Goal: Find specific page/section: Find specific page/section

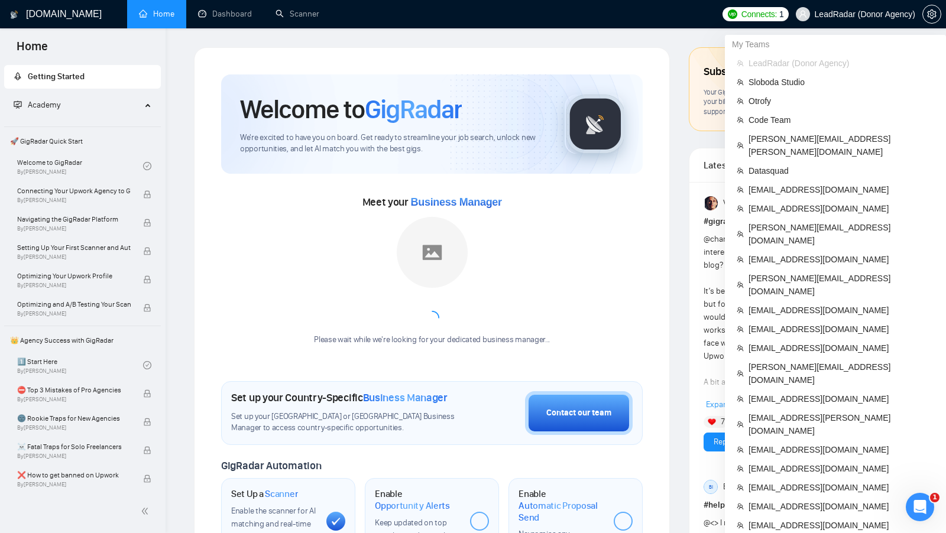
scroll to position [477, 0]
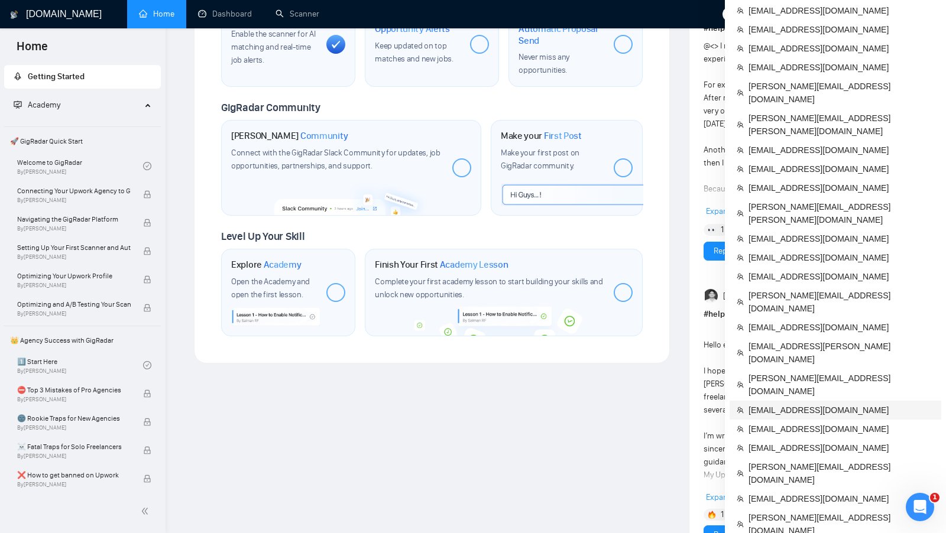
click at [830, 404] on span "[EMAIL_ADDRESS][DOMAIN_NAME]" at bounding box center [841, 410] width 186 height 13
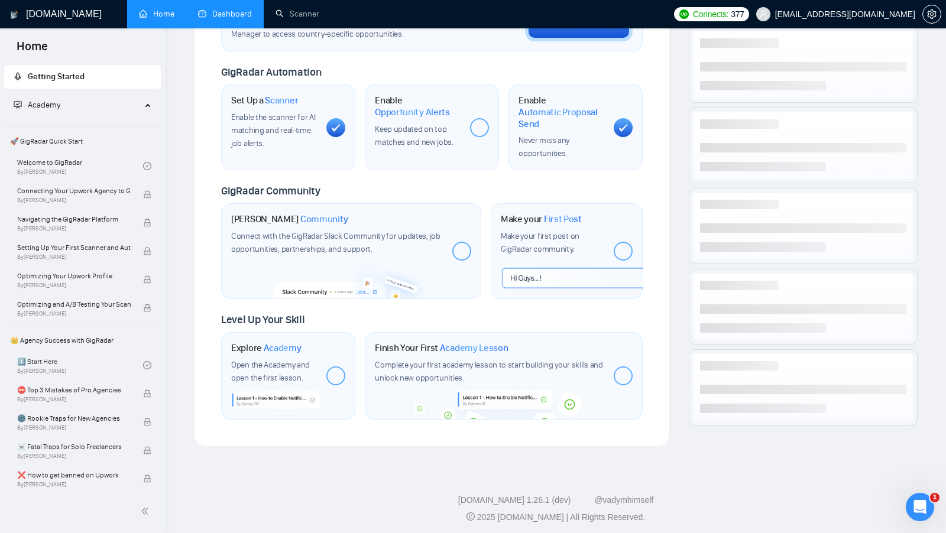
click at [198, 19] on link "Dashboard" at bounding box center [225, 14] width 54 height 10
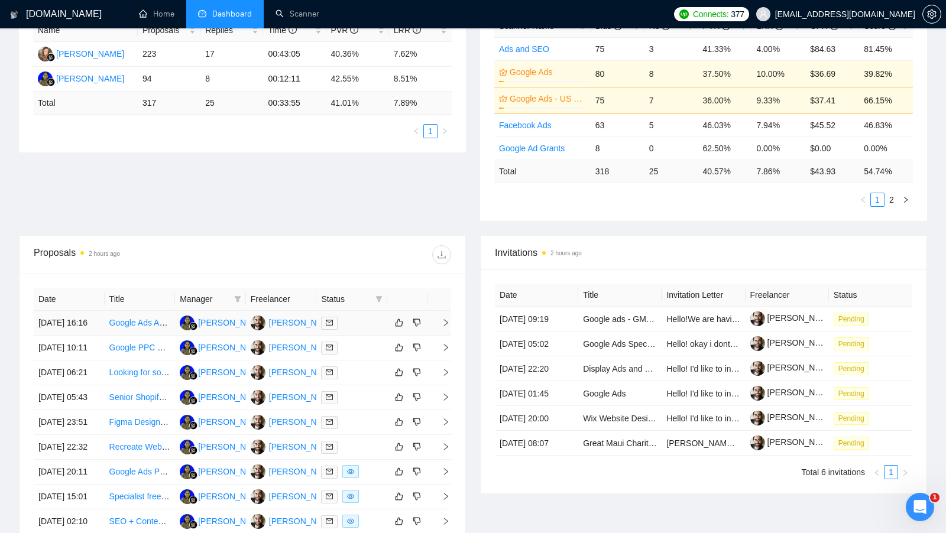
scroll to position [242, 0]
click at [351, 329] on div at bounding box center [351, 323] width 61 height 14
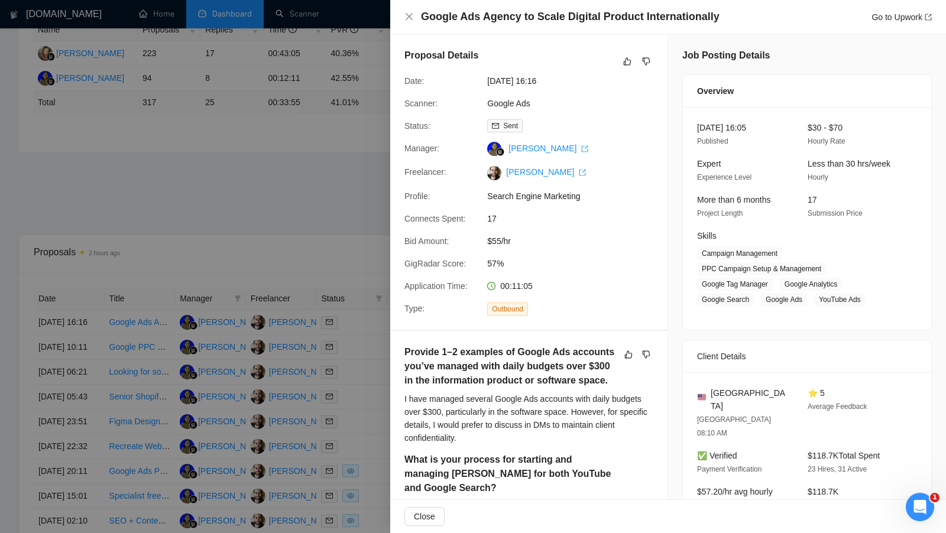
scroll to position [135, 0]
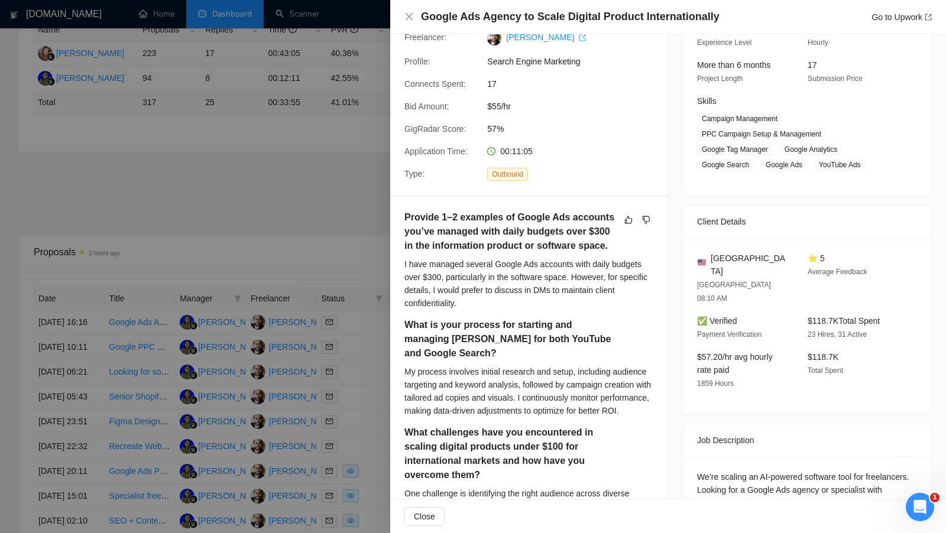
click at [253, 169] on div at bounding box center [473, 266] width 946 height 533
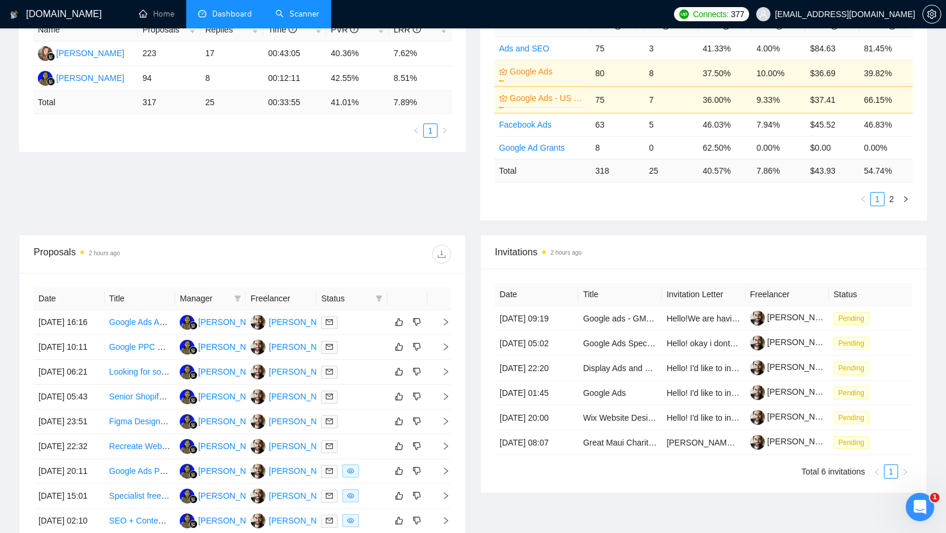
click at [301, 19] on link "Scanner" at bounding box center [297, 14] width 44 height 10
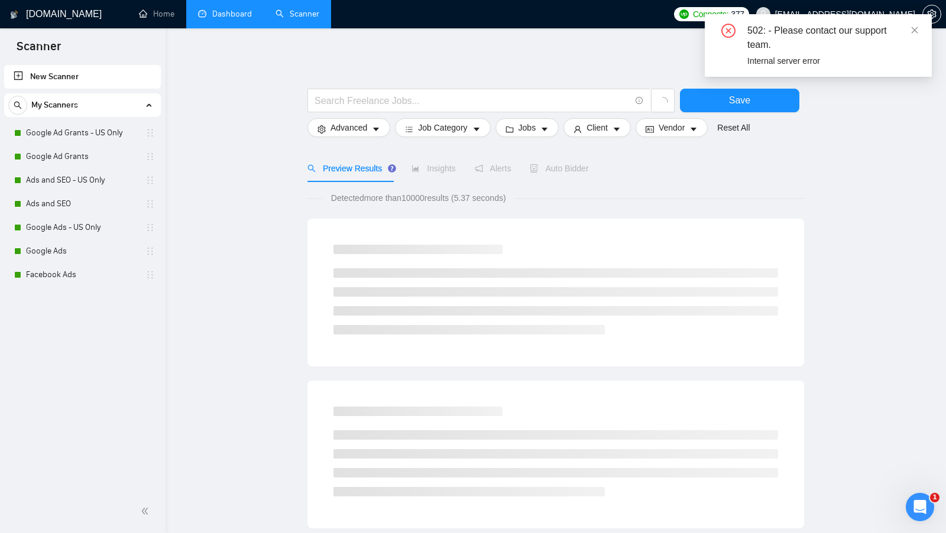
click at [923, 24] on div "502: - Please contact our support team. Internal server error" at bounding box center [818, 45] width 227 height 63
click at [922, 24] on div "502: - Please contact our support team. Internal server error" at bounding box center [818, 45] width 227 height 63
click at [917, 26] on icon "close" at bounding box center [914, 30] width 8 height 8
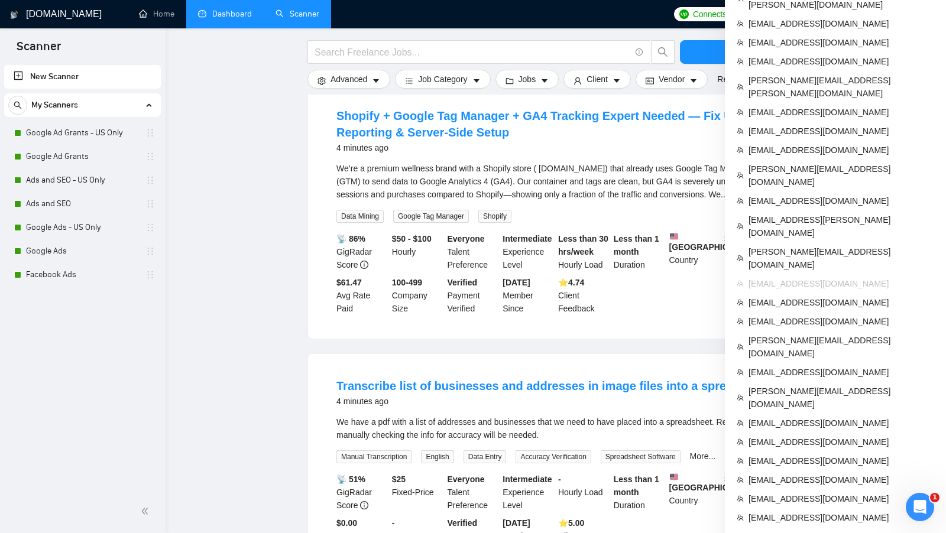
scroll to position [605, 0]
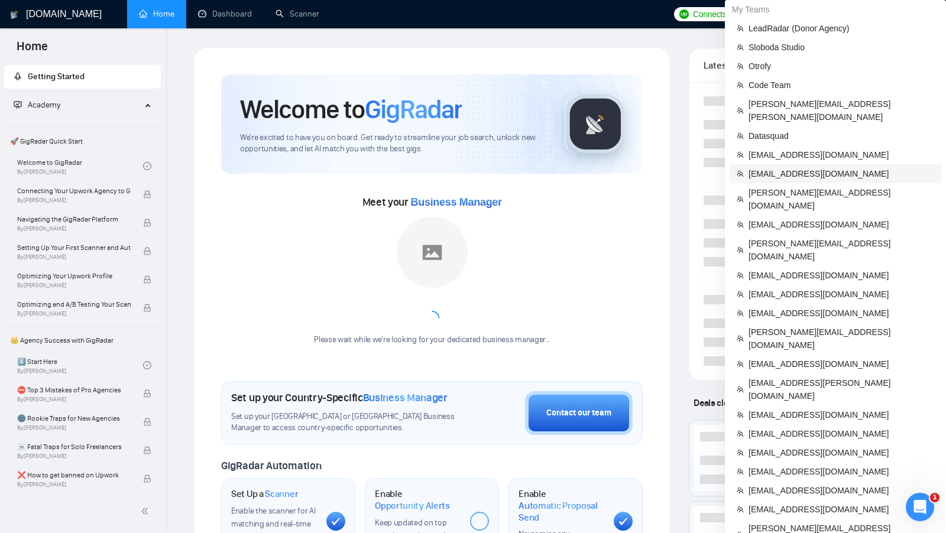
scroll to position [524, 0]
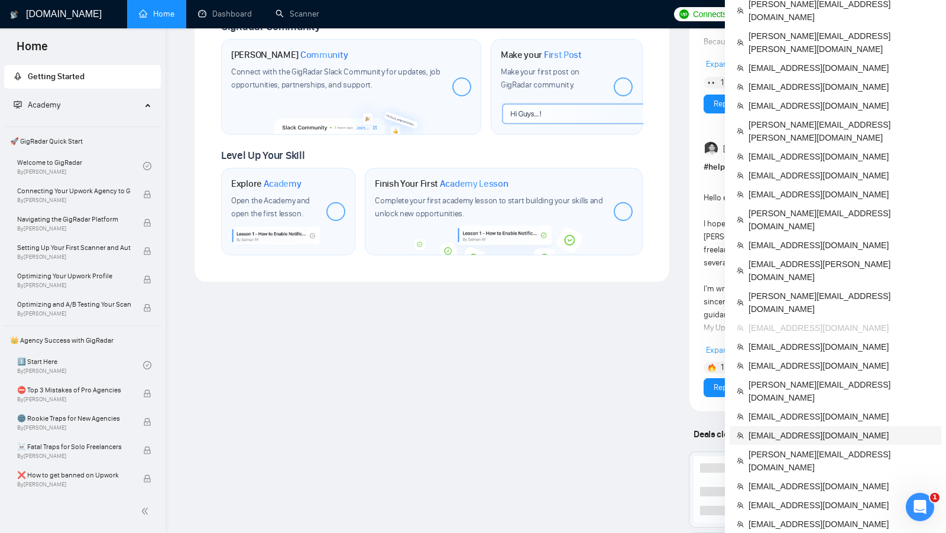
click at [810, 429] on span "[EMAIL_ADDRESS][DOMAIN_NAME]" at bounding box center [841, 435] width 186 height 13
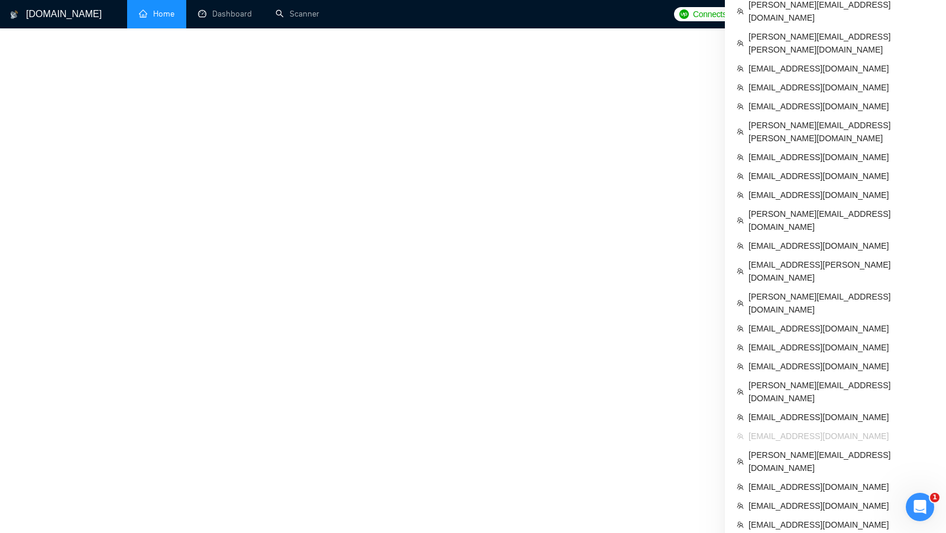
scroll to position [394, 0]
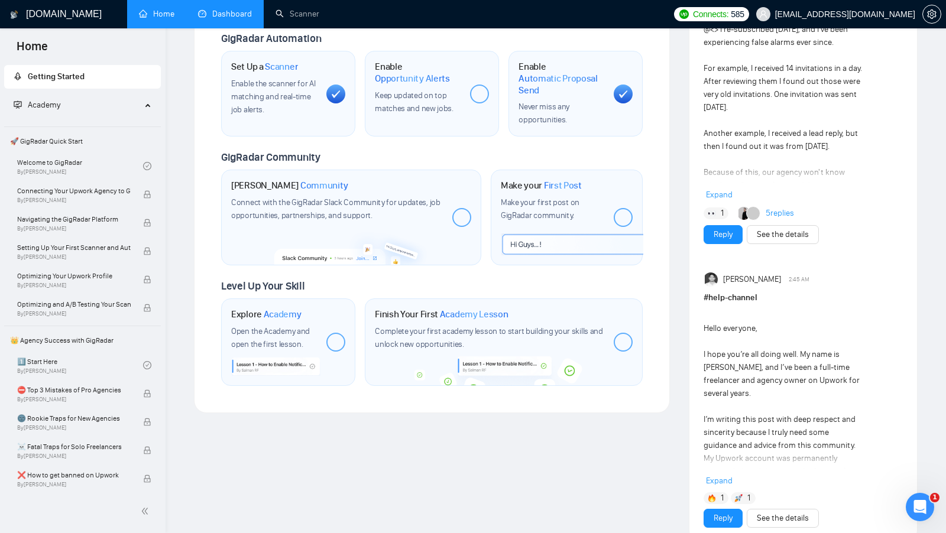
click at [220, 13] on link "Dashboard" at bounding box center [225, 14] width 54 height 10
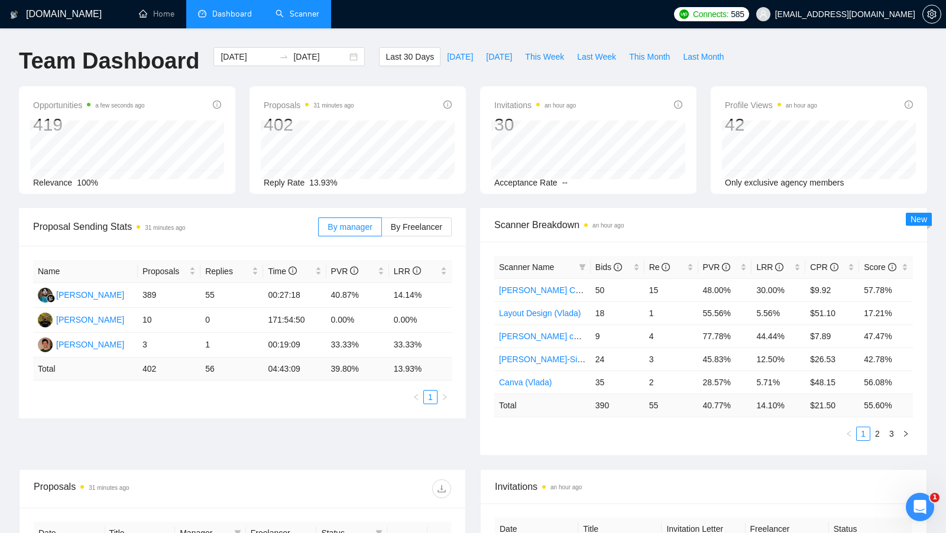
click at [283, 19] on link "Scanner" at bounding box center [297, 14] width 44 height 10
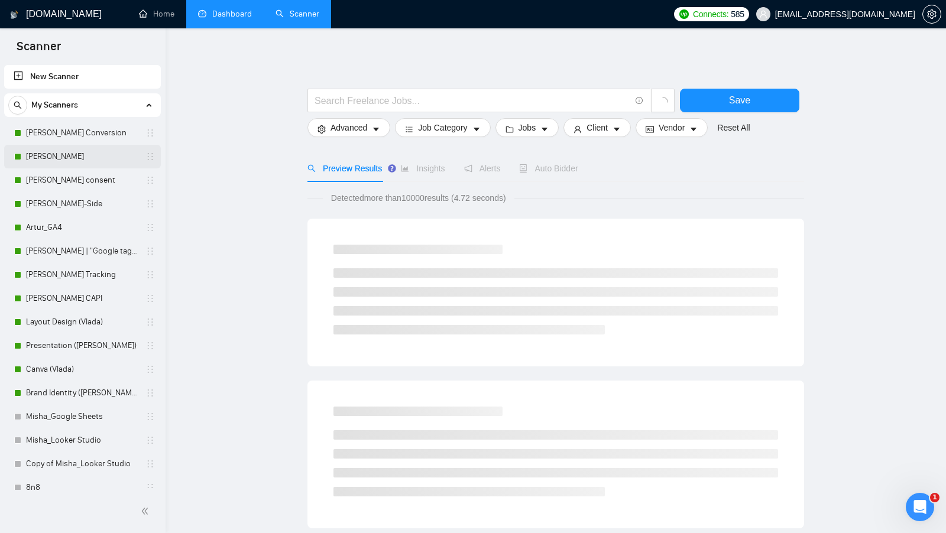
click at [91, 145] on link "[PERSON_NAME]" at bounding box center [82, 157] width 112 height 24
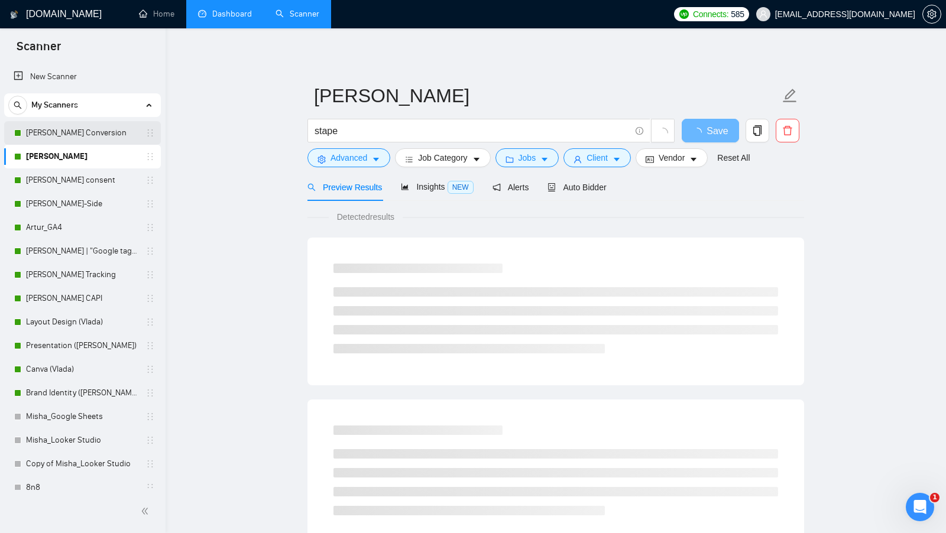
click at [100, 139] on link "[PERSON_NAME] Conversion" at bounding box center [82, 133] width 112 height 24
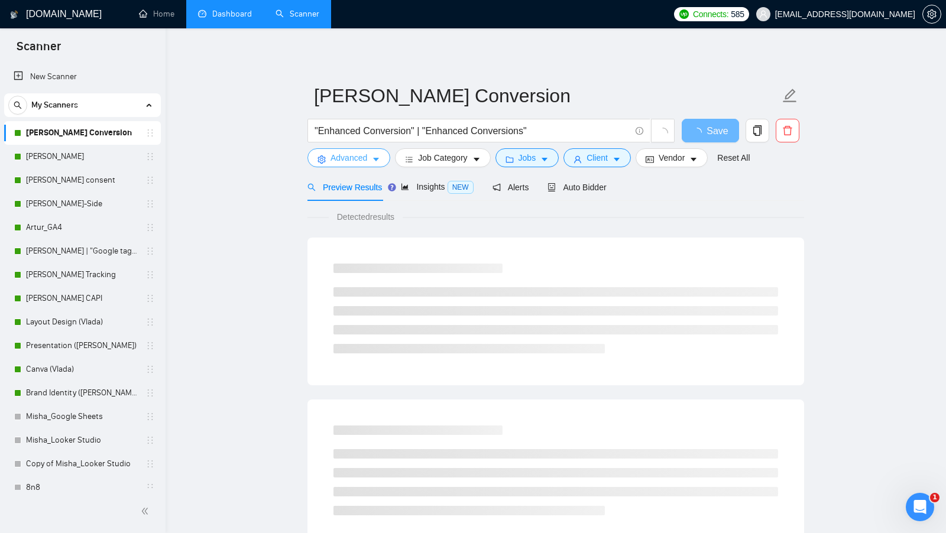
click at [366, 166] on button "Advanced" at bounding box center [348, 157] width 83 height 19
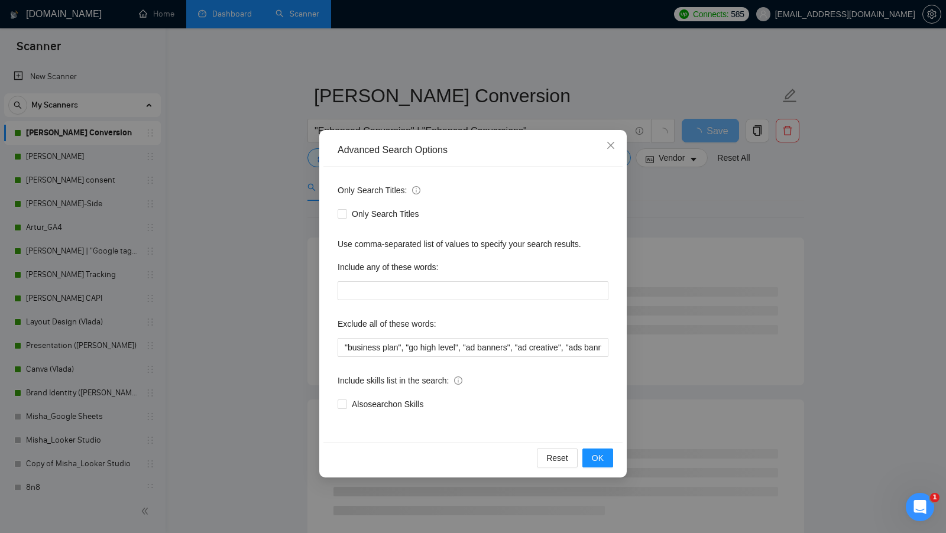
click at [271, 183] on div "Advanced Search Options Only Search Titles: Only Search Titles Use comma-separa…" at bounding box center [473, 266] width 946 height 533
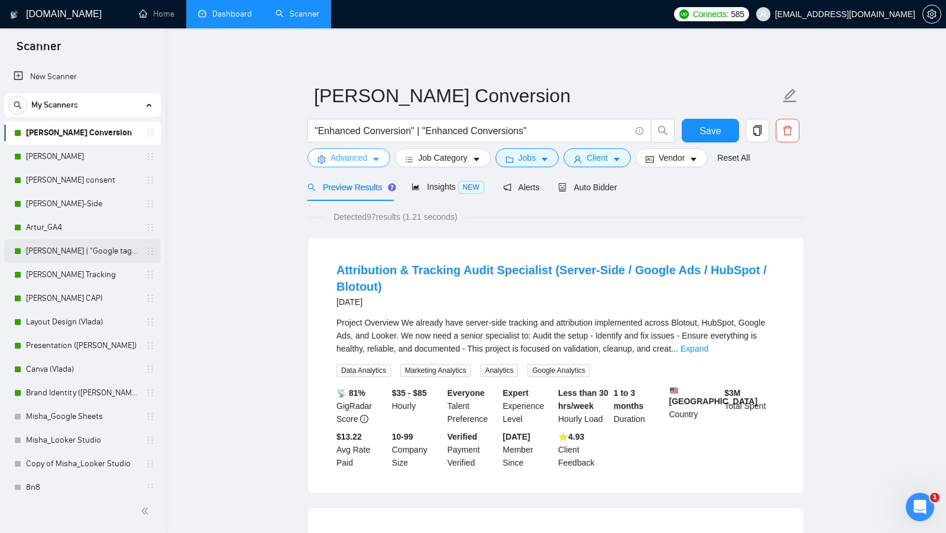
scroll to position [7, 0]
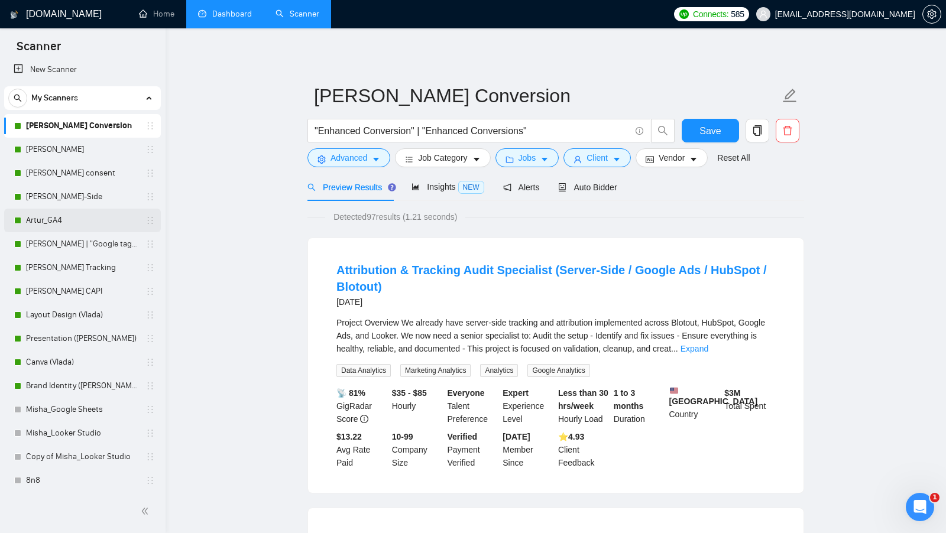
click at [85, 227] on link "Artur_GA4" at bounding box center [82, 221] width 112 height 24
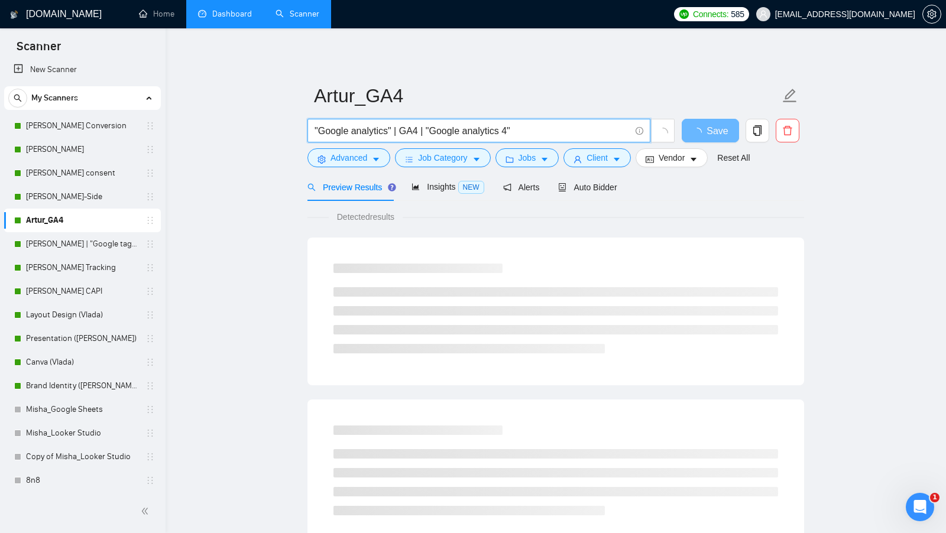
click at [414, 133] on input ""Google analytics" | GA4 | "Google analytics 4"" at bounding box center [472, 131] width 316 height 15
click at [240, 164] on main "Artur_GA4 "Google analytics" | GA4 | "Google analytics 4" Save Advanced Job Cat…" at bounding box center [555, 540] width 742 height 986
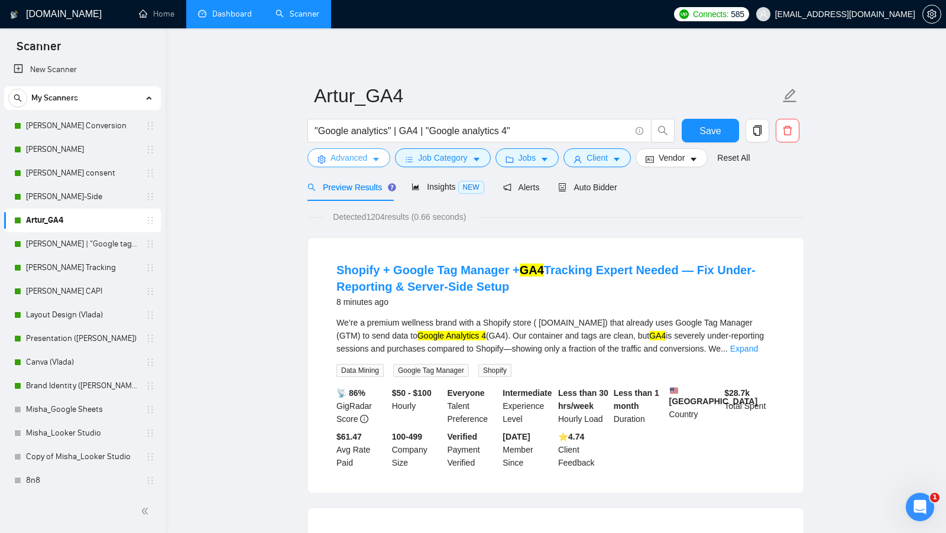
click at [319, 163] on icon "setting" at bounding box center [321, 159] width 8 height 8
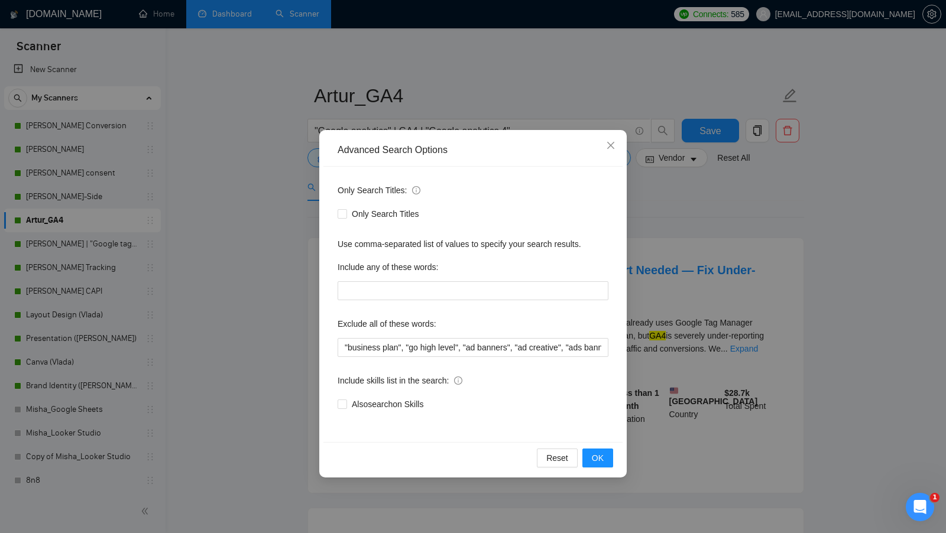
click at [259, 193] on div "Advanced Search Options Only Search Titles: Only Search Titles Use comma-separa…" at bounding box center [473, 266] width 946 height 533
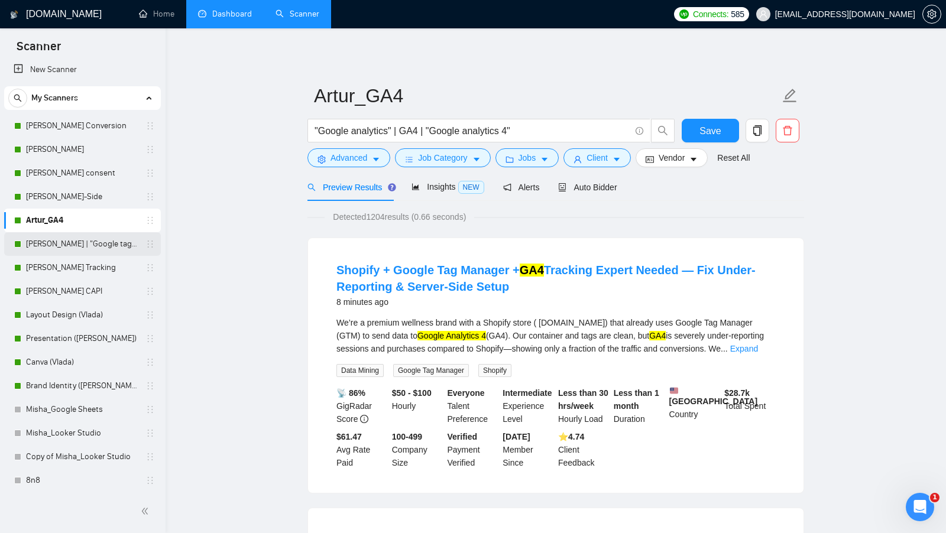
click at [70, 247] on link "[PERSON_NAME] | "Google tag manager" at bounding box center [82, 244] width 112 height 24
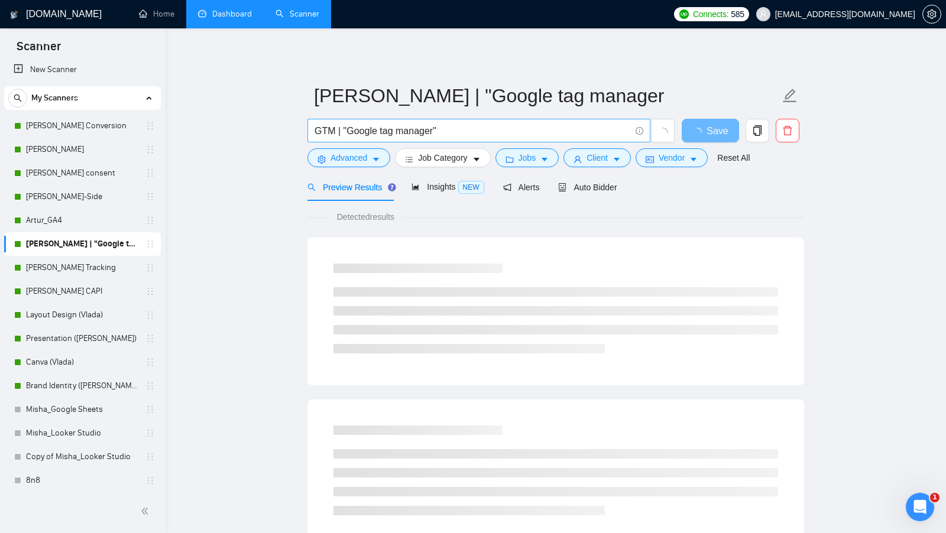
click at [467, 132] on input "GTM | "Google tag manager"" at bounding box center [472, 131] width 316 height 15
click at [87, 227] on link "Artur_GA4" at bounding box center [82, 221] width 112 height 24
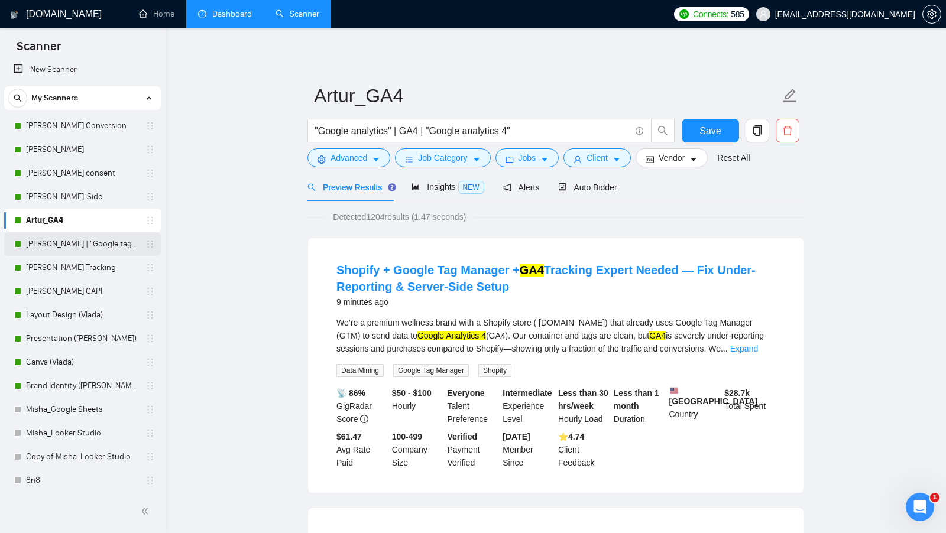
click at [90, 249] on link "[PERSON_NAME] | "Google tag manager" at bounding box center [82, 244] width 112 height 24
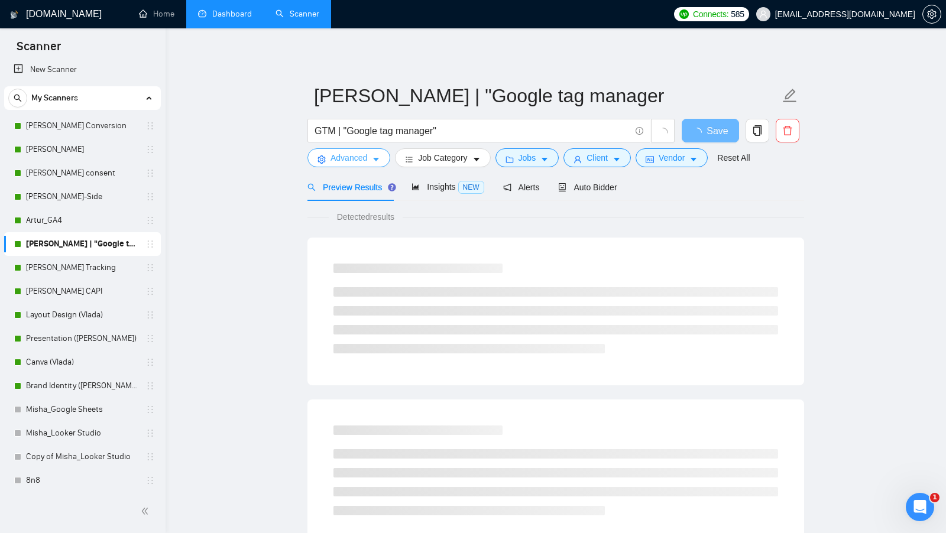
click at [373, 161] on icon "caret-down" at bounding box center [376, 159] width 8 height 8
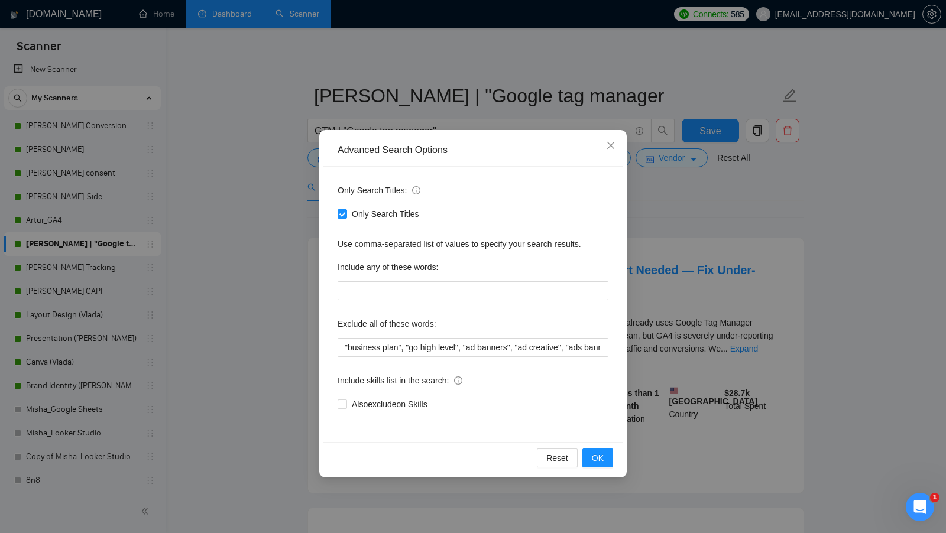
click at [391, 337] on div "Exclude all of these words:" at bounding box center [473, 326] width 271 height 24
click at [386, 343] on input ""business plan", "go high level", "ad banners", "ad creative", "ads banners", "…" at bounding box center [473, 347] width 271 height 19
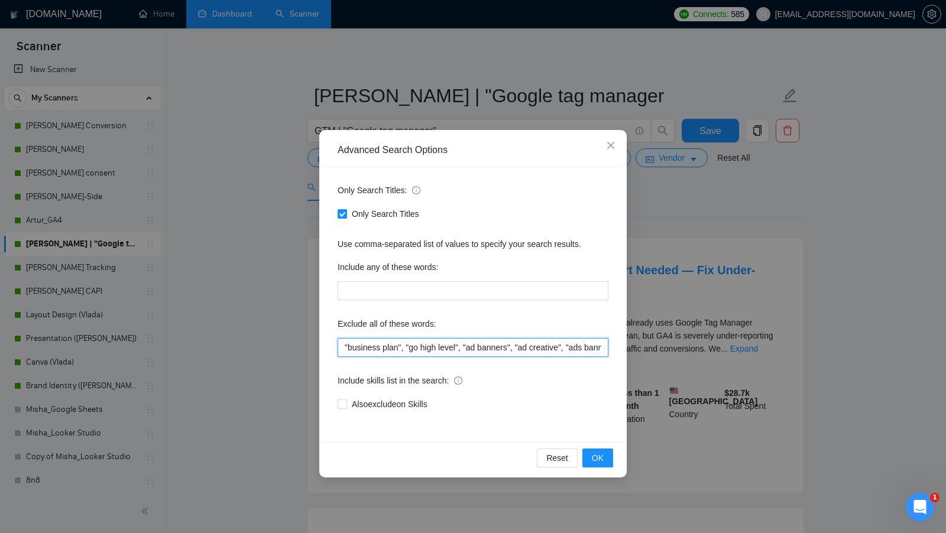
click at [386, 343] on input ""business plan", "go high level", "ad banners", "ad creative", "ads banners", "…" at bounding box center [473, 347] width 271 height 19
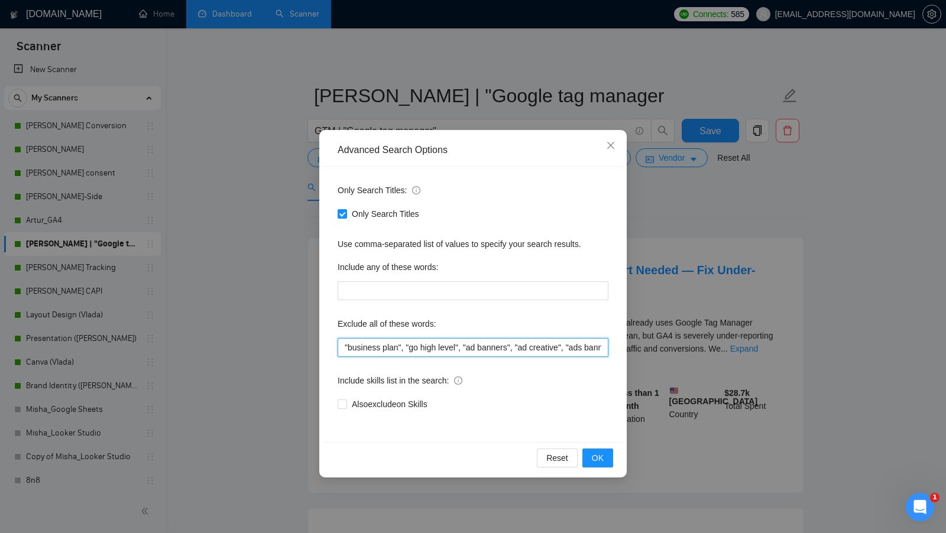
click at [386, 343] on input ""business plan", "go high level", "ad banners", "ad creative", "ads banners", "…" at bounding box center [473, 347] width 271 height 19
click at [306, 341] on div "Advanced Search Options Only Search Titles: Only Search Titles Use comma-separa…" at bounding box center [473, 266] width 946 height 533
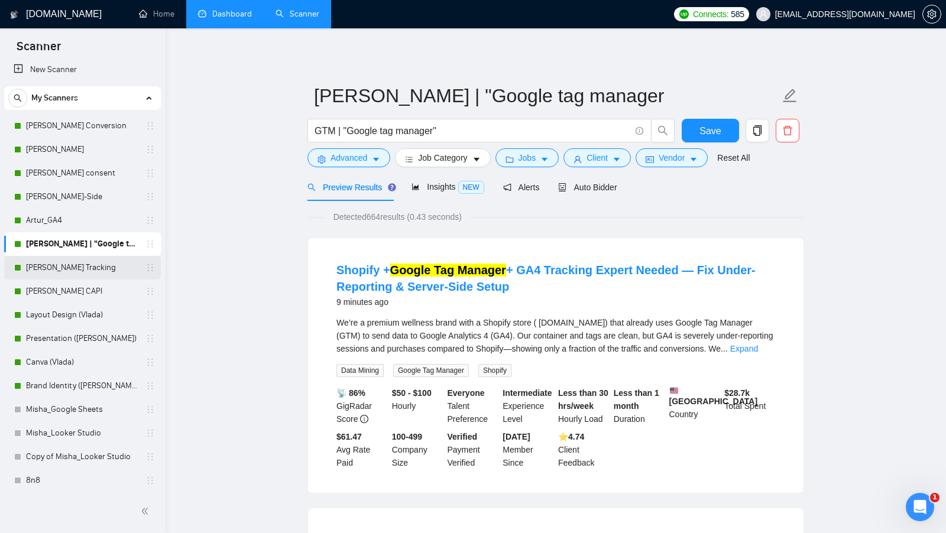
click at [94, 273] on link "[PERSON_NAME] Tracking" at bounding box center [82, 268] width 112 height 24
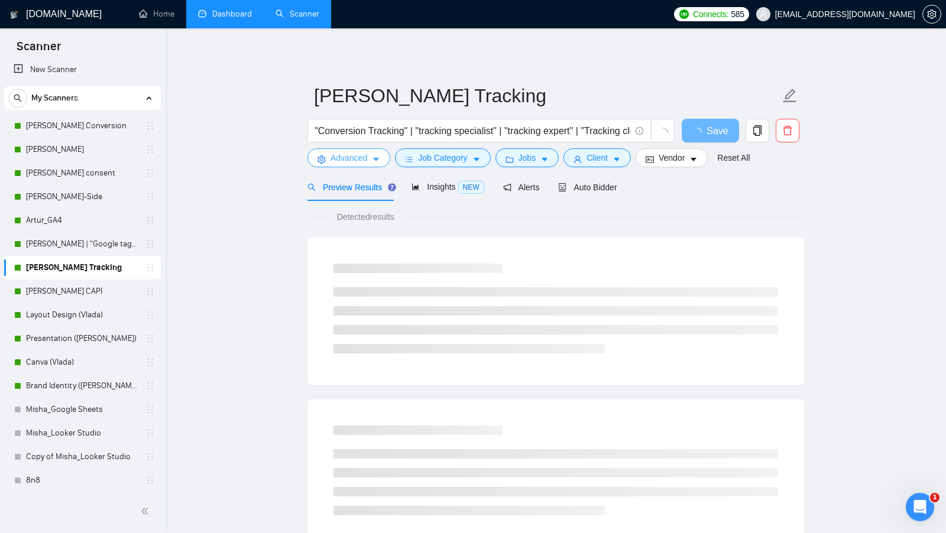
click at [377, 161] on icon "caret-down" at bounding box center [376, 160] width 6 height 4
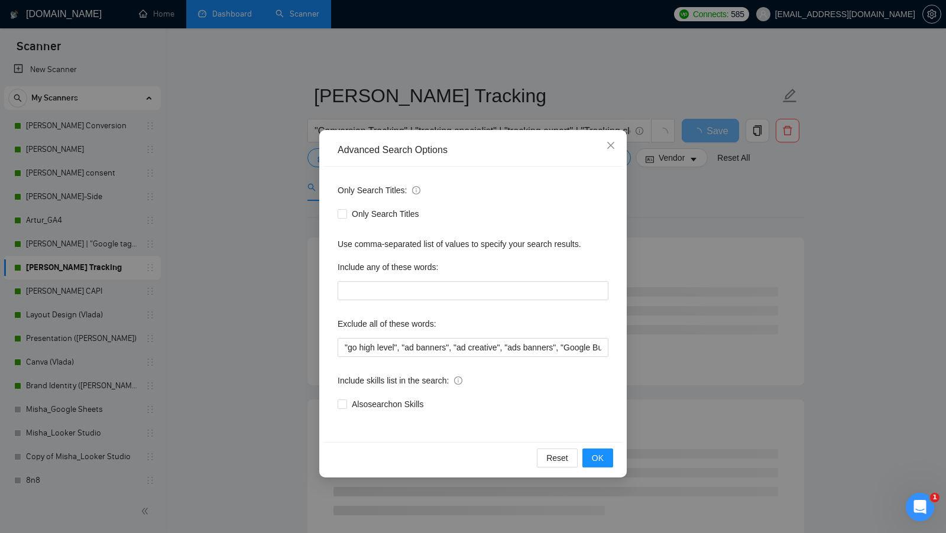
click at [283, 250] on div "Advanced Search Options Only Search Titles: Only Search Titles Use comma-separa…" at bounding box center [473, 266] width 946 height 533
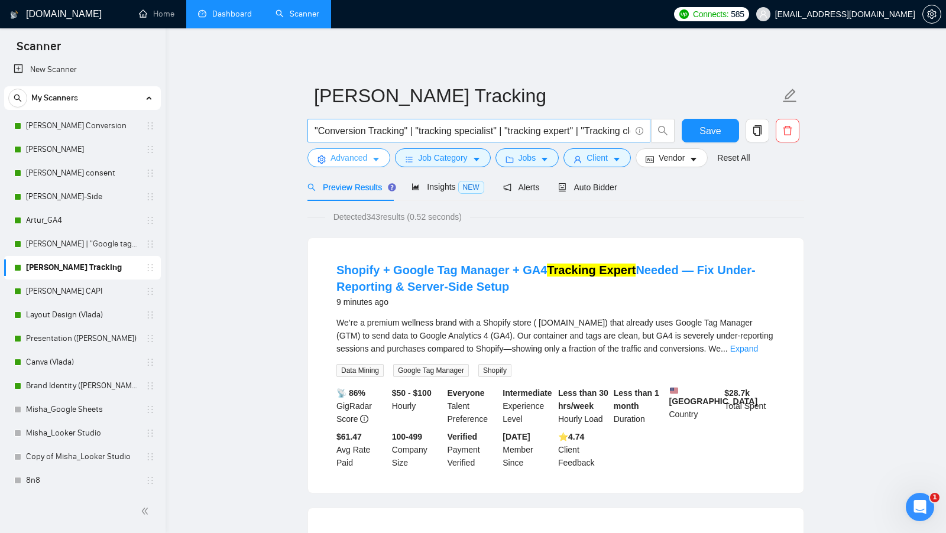
scroll to position [0, 46]
click at [53, 299] on link "[PERSON_NAME] CAPI" at bounding box center [82, 292] width 112 height 24
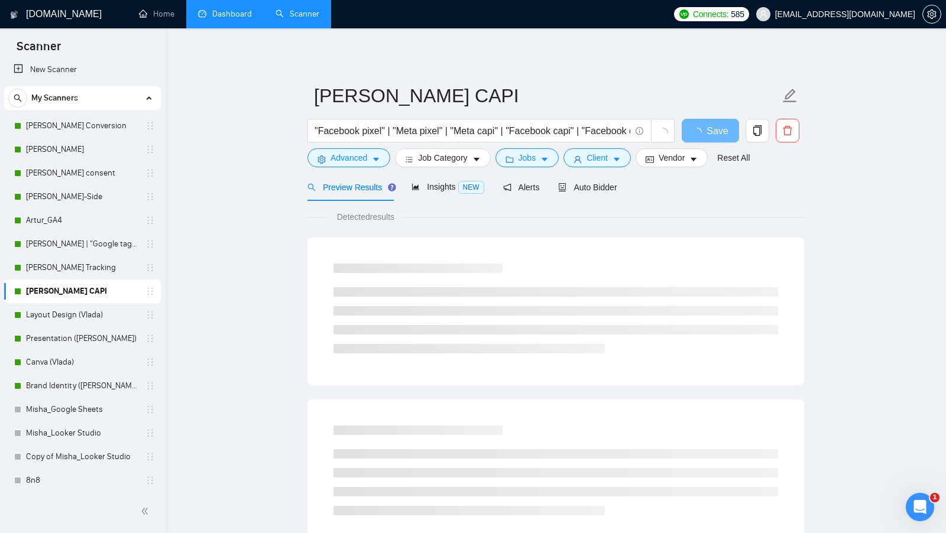
scroll to position [9, 0]
click at [56, 302] on link "Layout Design (Vlada)" at bounding box center [82, 313] width 112 height 24
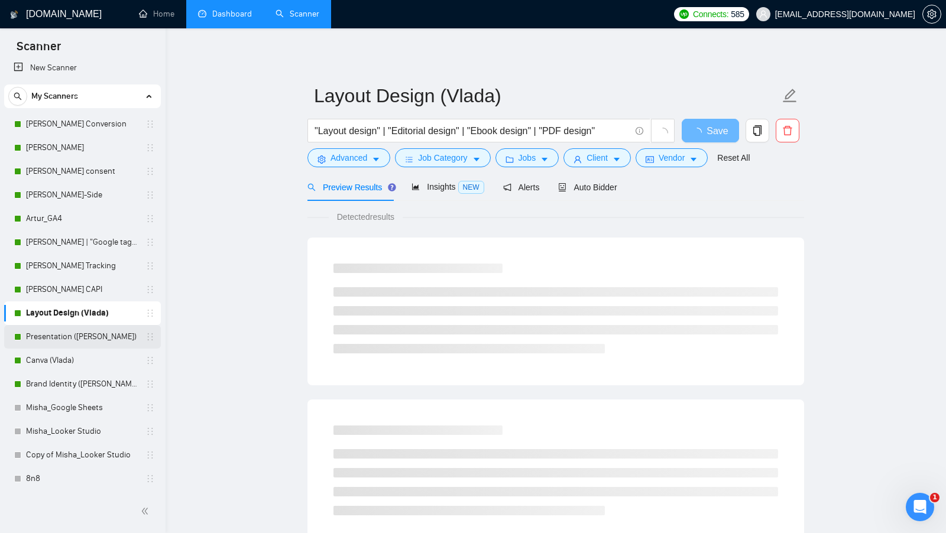
click at [59, 336] on link "Presentation ([PERSON_NAME])" at bounding box center [82, 337] width 112 height 24
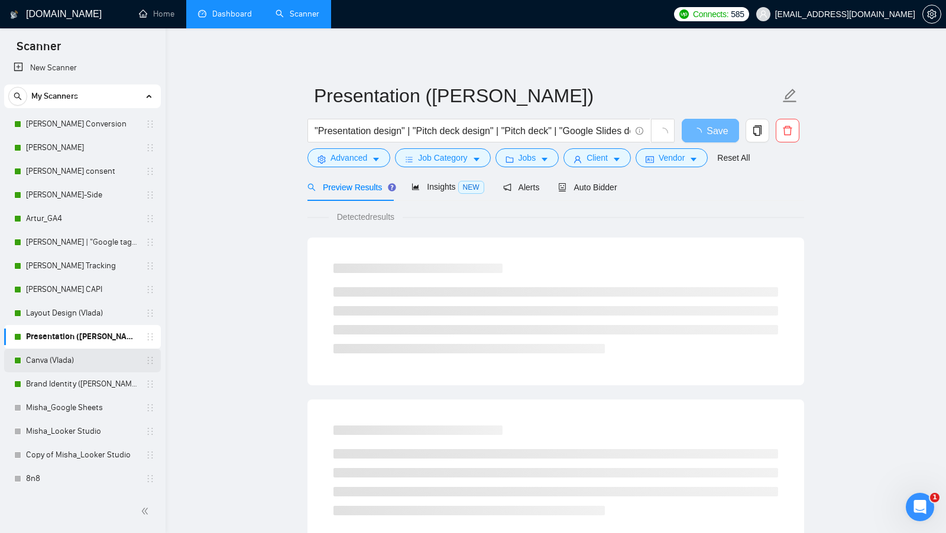
click at [58, 349] on link "Canva (Vlada)" at bounding box center [82, 361] width 112 height 24
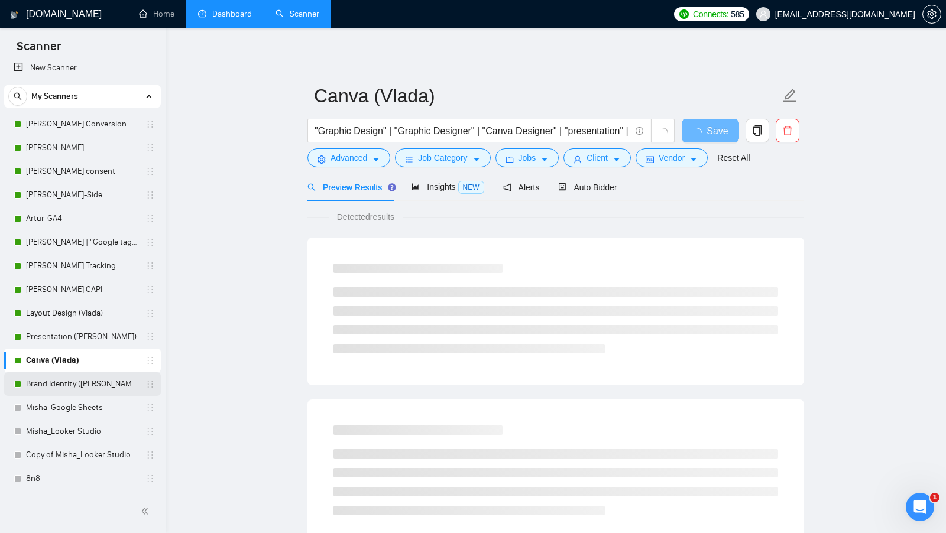
click at [58, 374] on link "Brand Identity ([PERSON_NAME])" at bounding box center [82, 384] width 112 height 24
